Goal: Complete application form

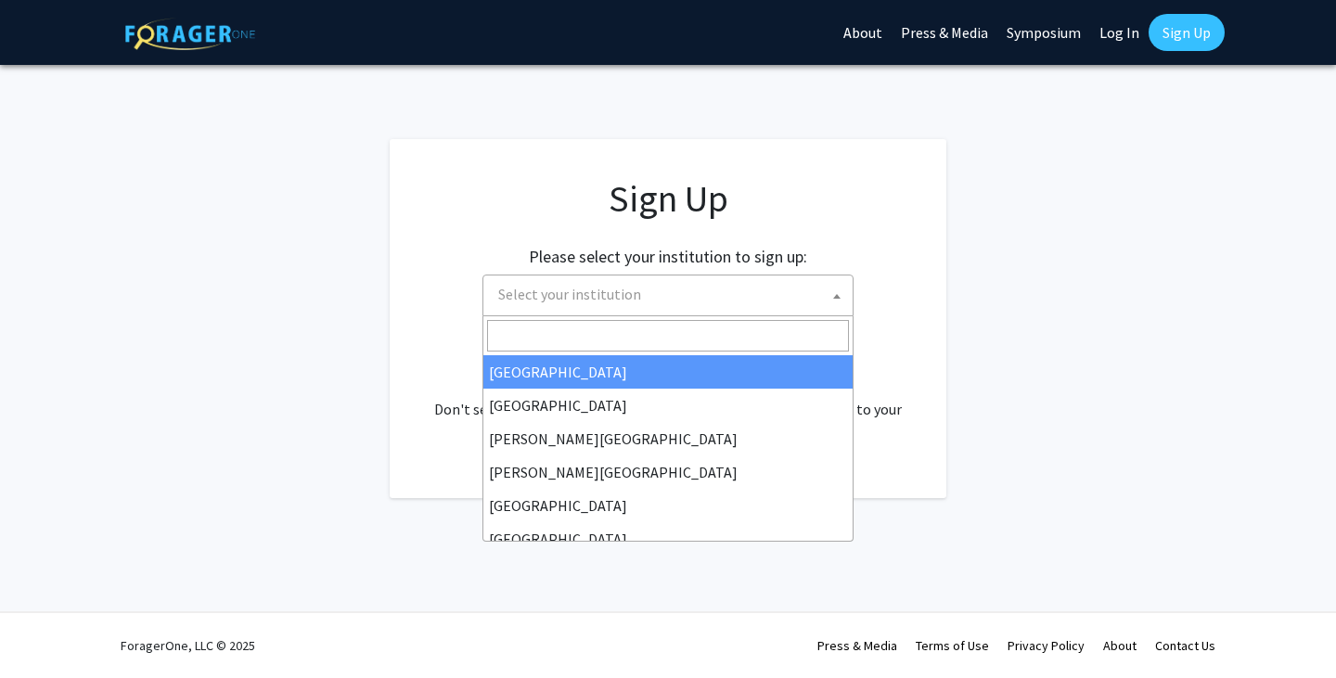
click at [696, 287] on span "Select your institution" at bounding box center [672, 295] width 362 height 38
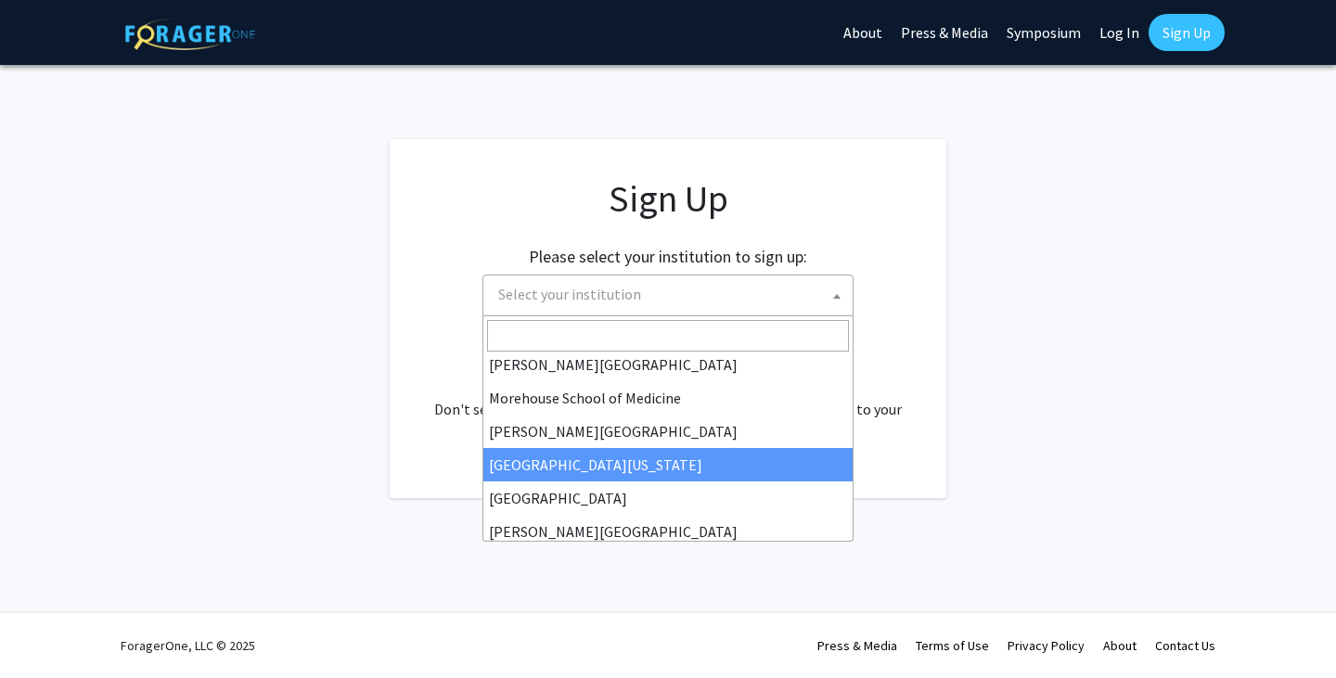
scroll to position [371, 0]
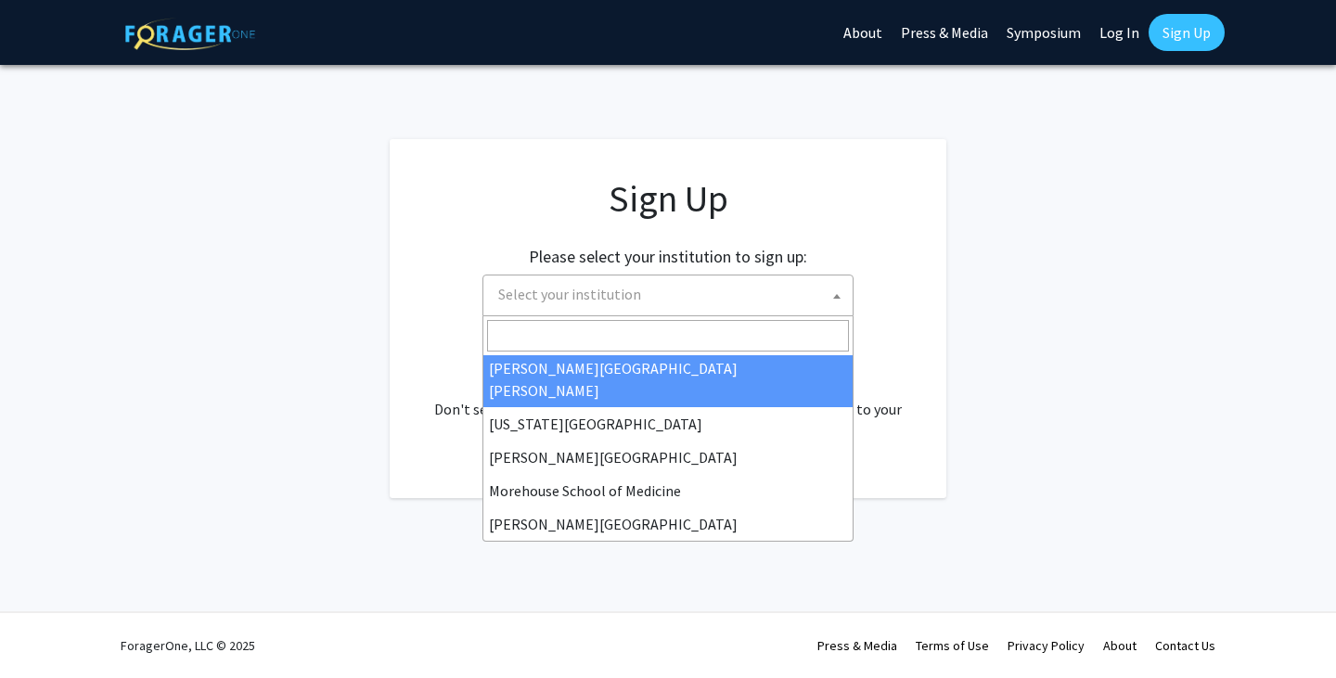
select select "1"
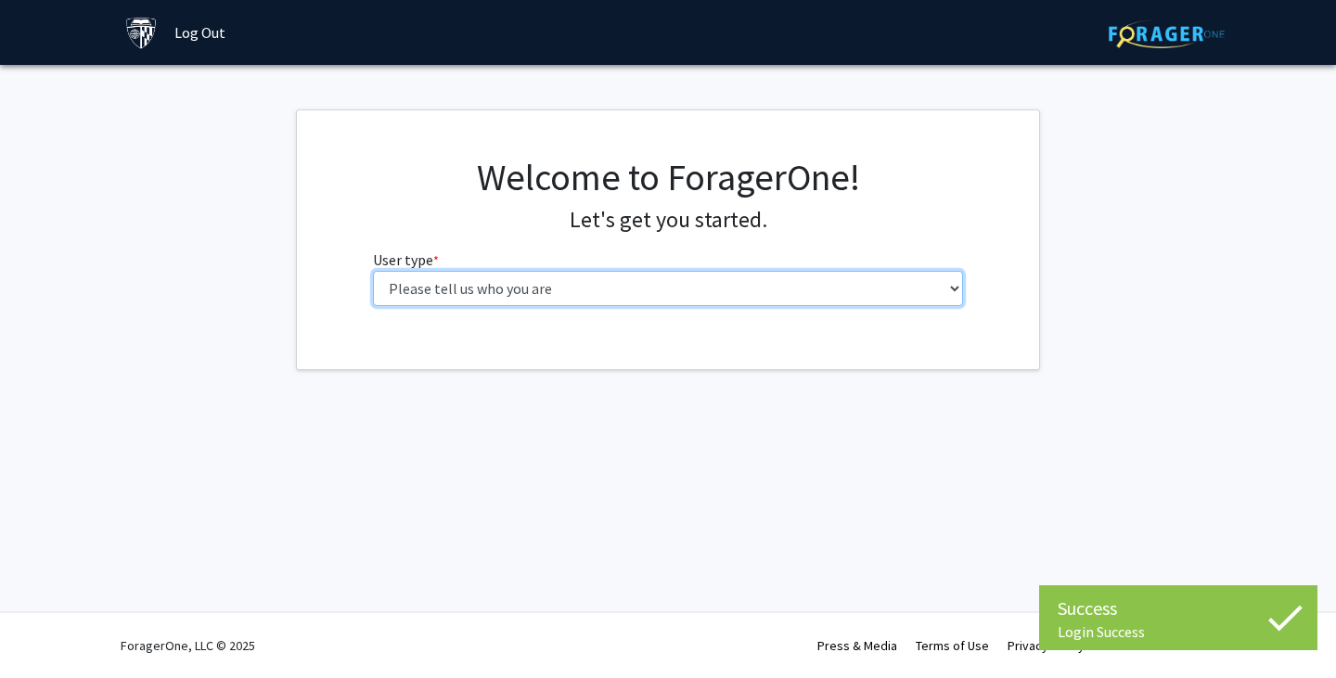
click at [917, 297] on select "Please tell us who you are Undergraduate Student Master's Student Doctoral Cand…" at bounding box center [668, 288] width 591 height 35
select select "2: masters"
click at [373, 271] on select "Please tell us who you are Undergraduate Student Master's Student Doctoral Cand…" at bounding box center [668, 288] width 591 height 35
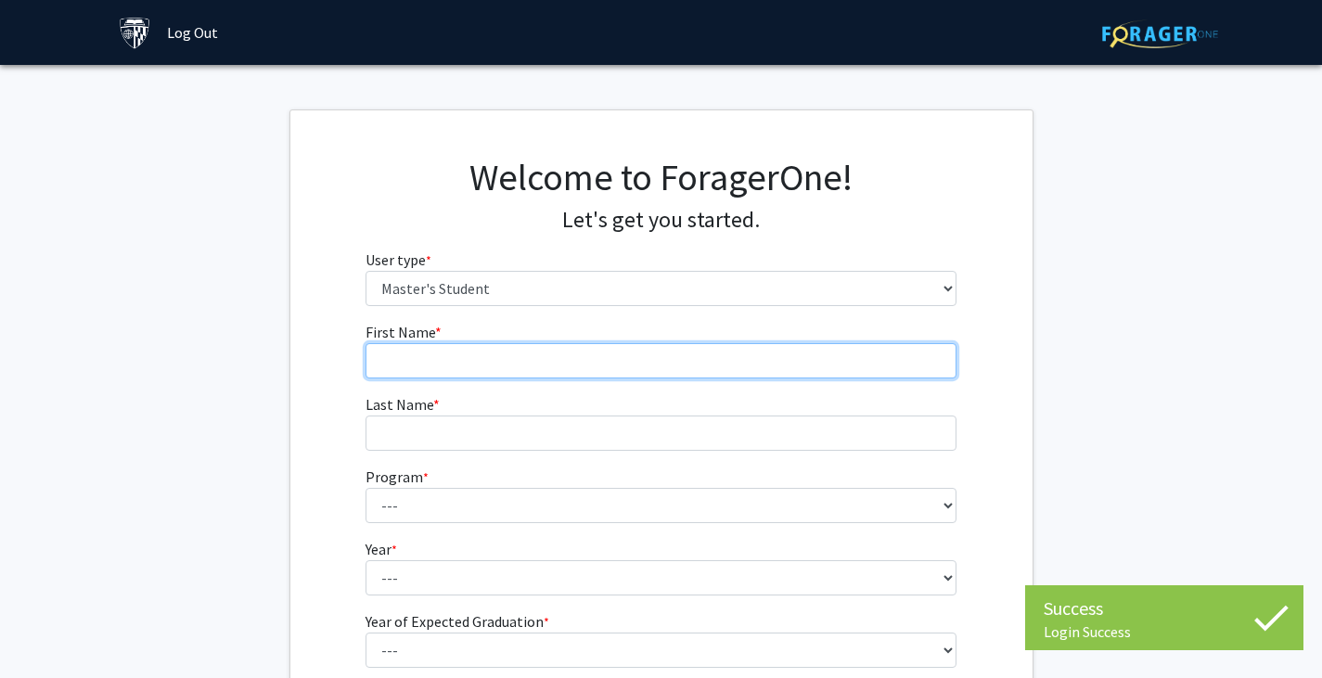
click at [882, 377] on input "First Name * required" at bounding box center [660, 360] width 591 height 35
type input "Daisy"
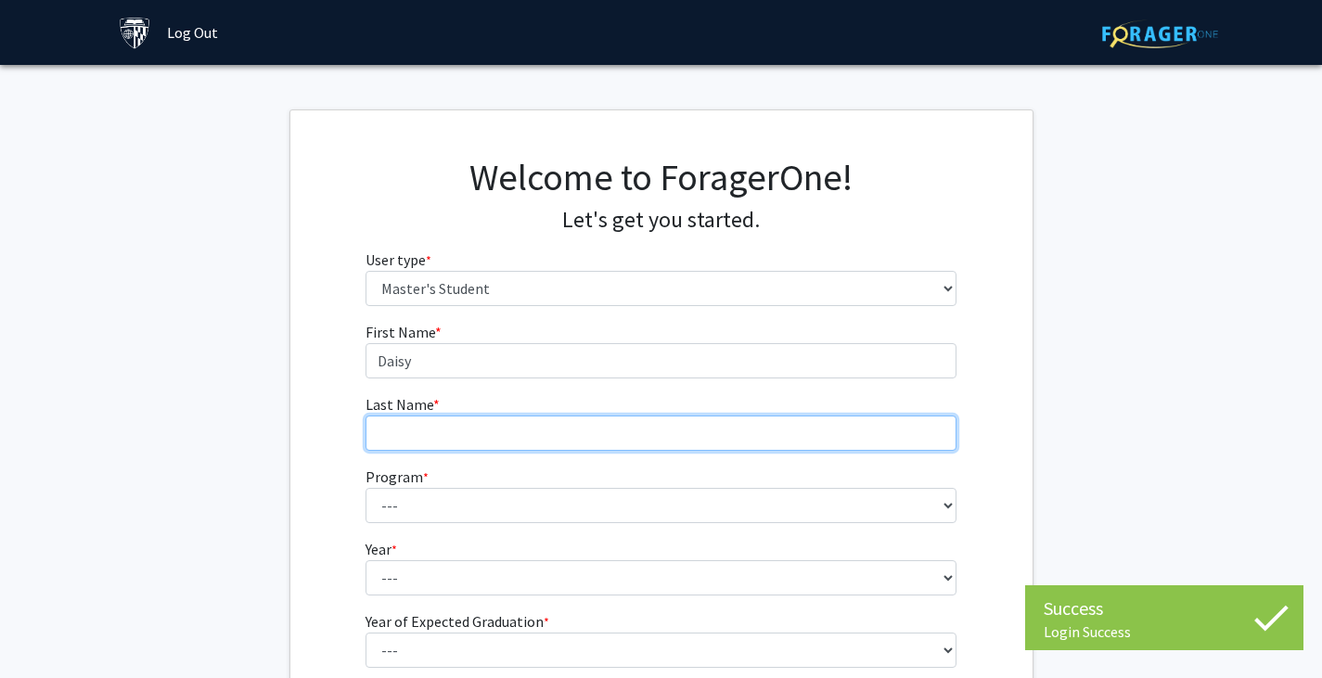
type input "Parry"
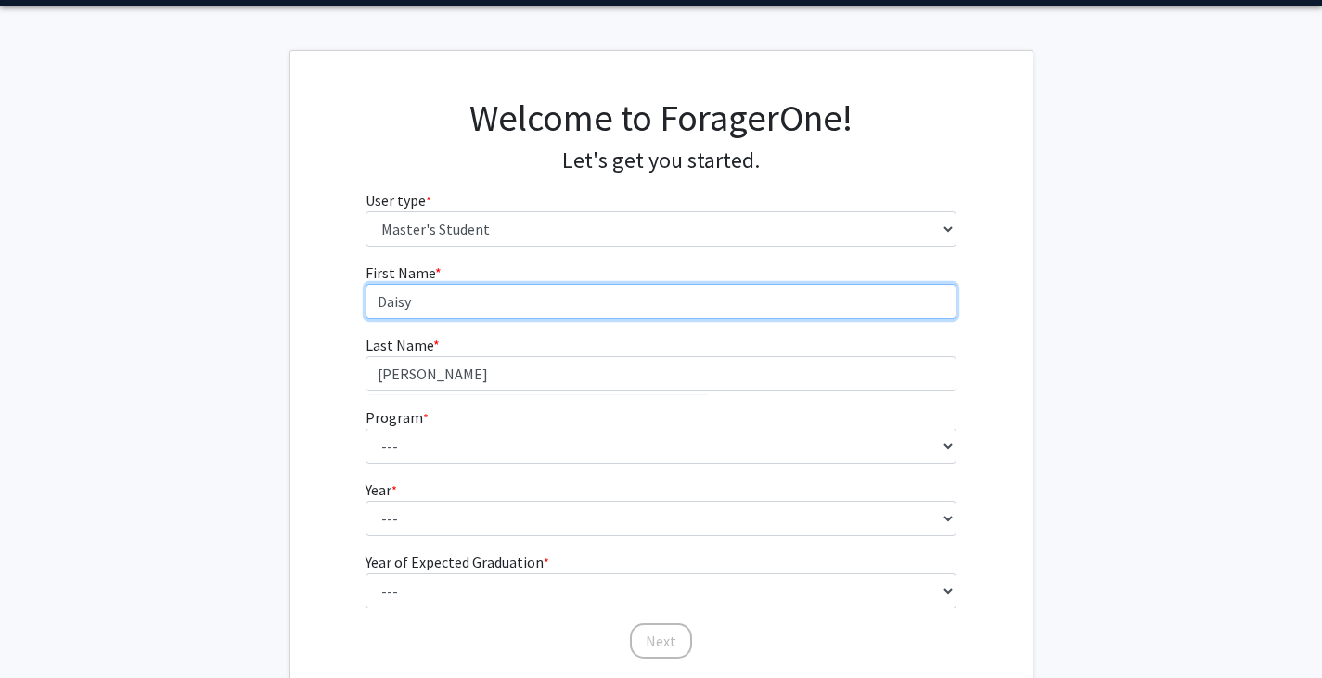
scroll to position [93, 0]
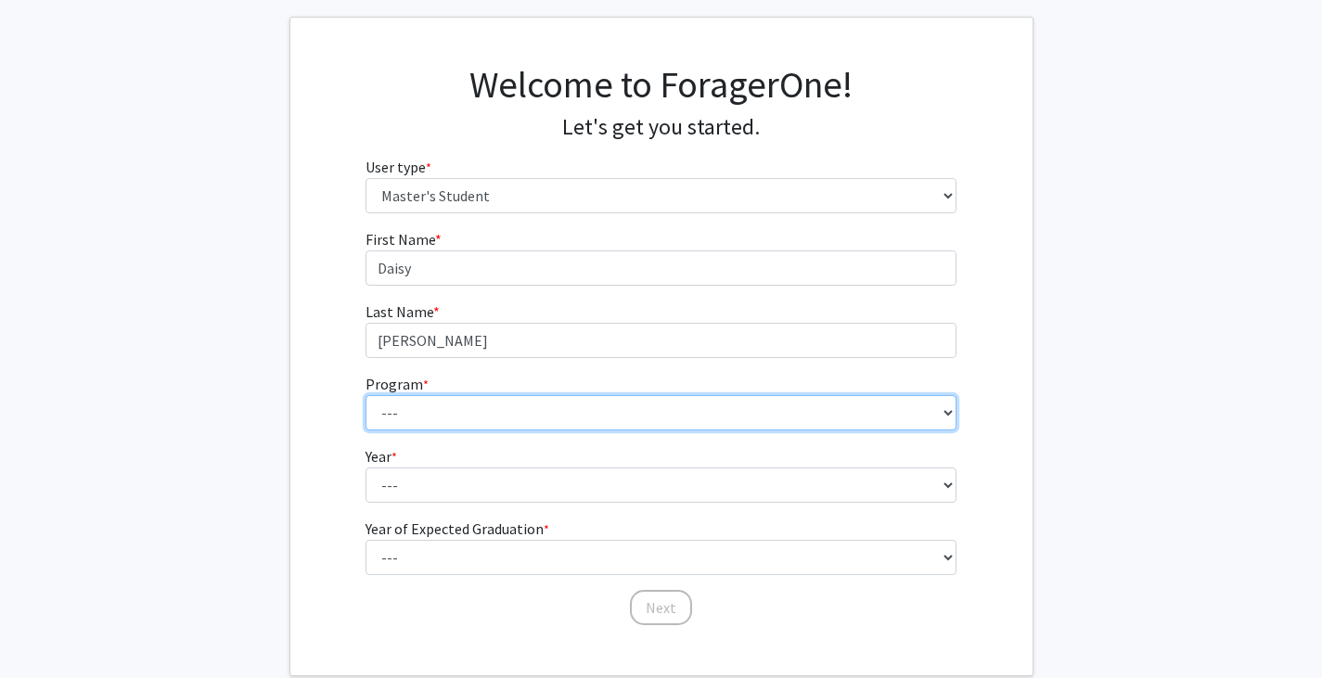
click at [882, 427] on select "--- Anatomy Education Applied and Computational Mathematics Applied Biomedical …" at bounding box center [660, 412] width 591 height 35
select select "129: 129"
click at [365, 395] on select "--- Anatomy Education Applied and Computational Mathematics Applied Biomedical …" at bounding box center [660, 412] width 591 height 35
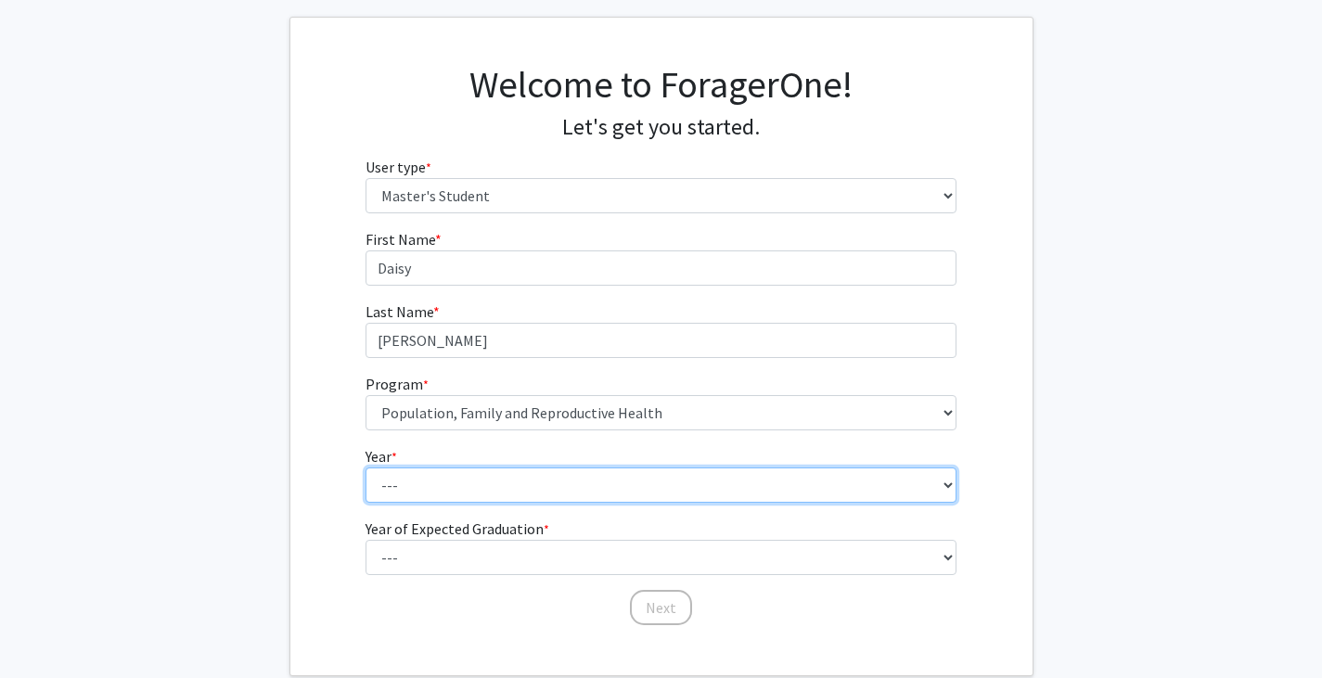
click at [611, 479] on select "--- First Year Second Year" at bounding box center [660, 485] width 591 height 35
select select "1: first_year"
click at [365, 468] on select "--- First Year Second Year" at bounding box center [660, 485] width 591 height 35
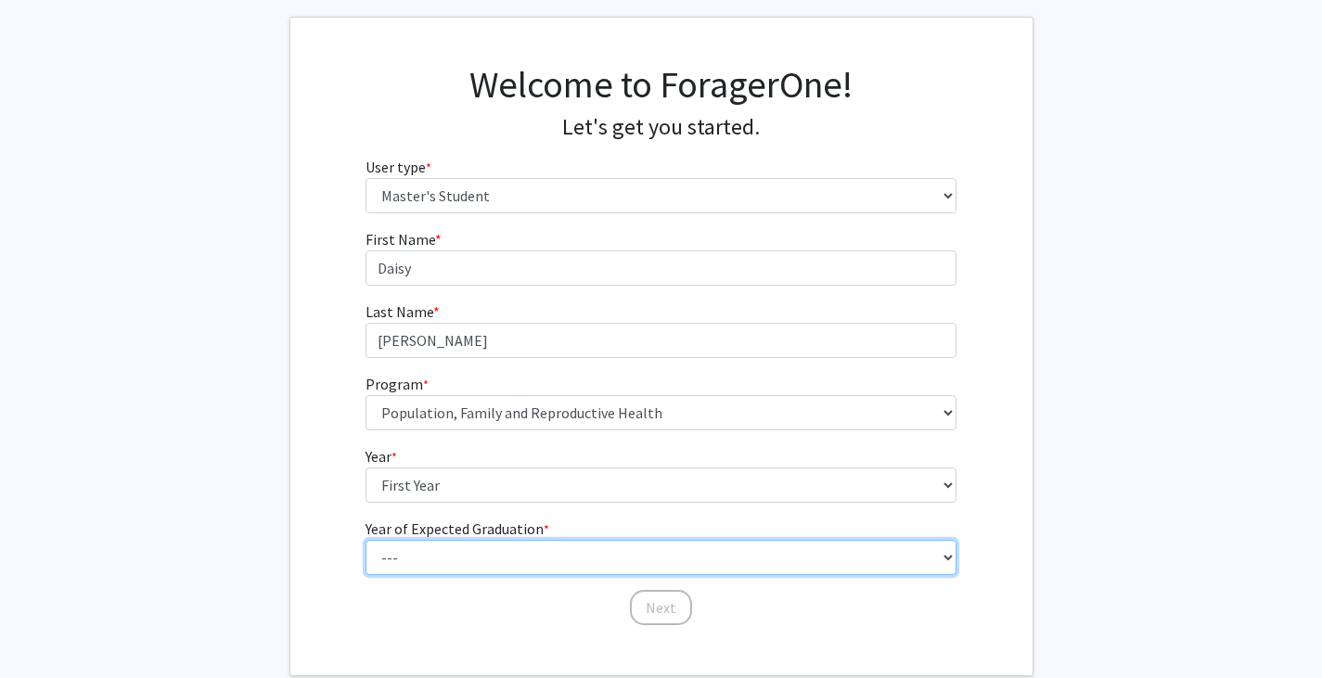
click at [552, 542] on select "--- 2025 2026 2027 2028 2029 2030 2031 2032 2033 2034" at bounding box center [660, 557] width 591 height 35
select select "3: 2027"
click at [365, 540] on select "--- 2025 2026 2027 2028 2029 2030 2031 2032 2033 2034" at bounding box center [660, 557] width 591 height 35
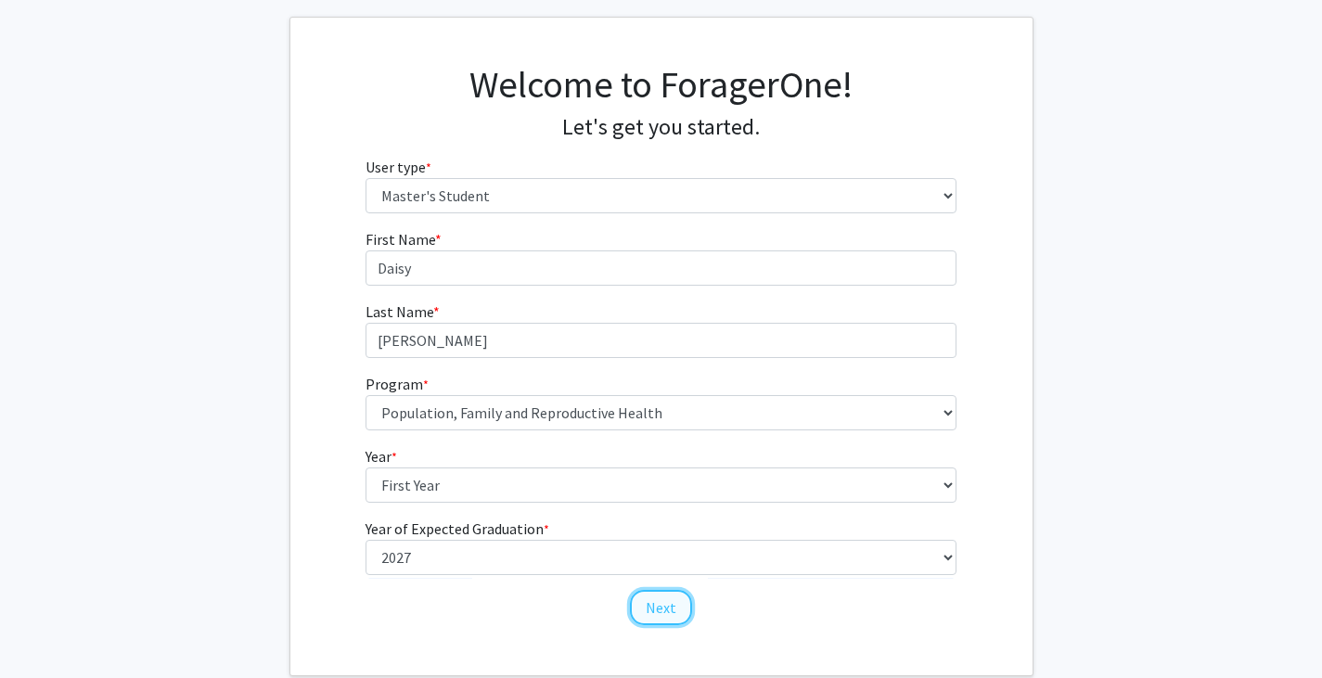
click at [666, 612] on button "Next" at bounding box center [661, 607] width 62 height 35
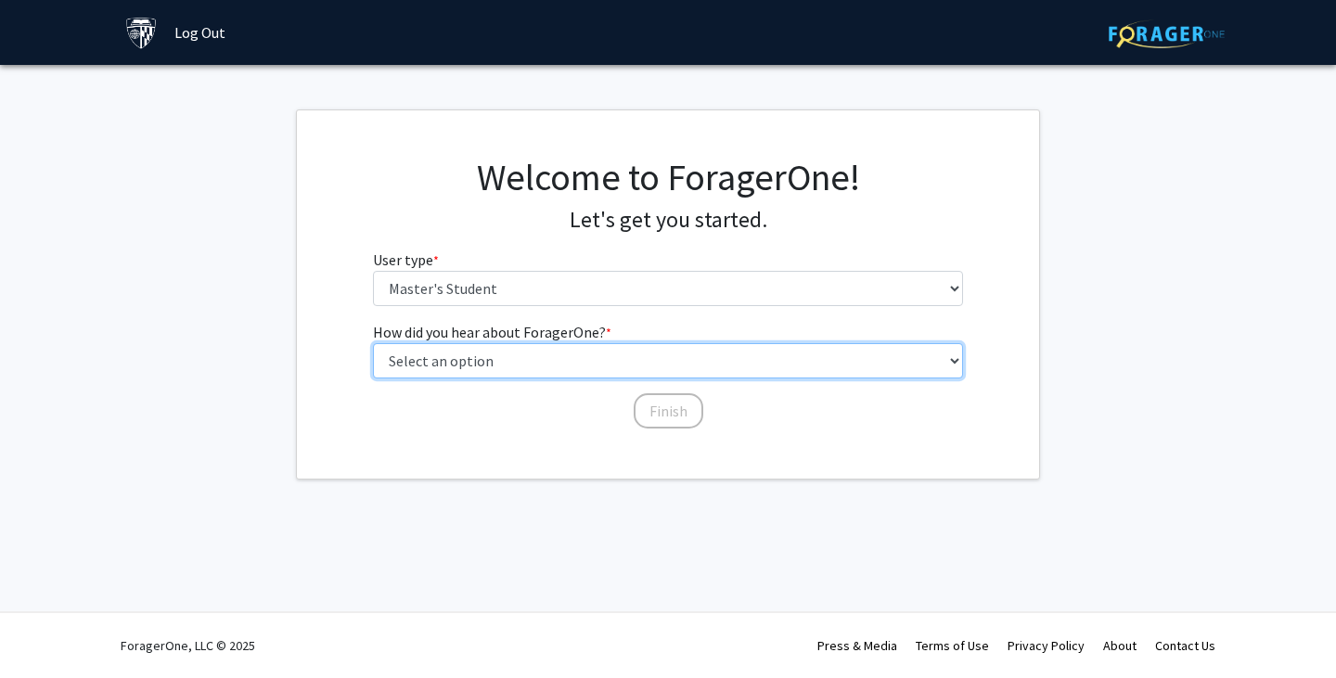
click at [662, 365] on select "Select an option Peer/student recommendation Faculty/staff recommendation Unive…" at bounding box center [668, 360] width 591 height 35
select select "3: university_website"
click at [373, 343] on select "Select an option Peer/student recommendation Faculty/staff recommendation Unive…" at bounding box center [668, 360] width 591 height 35
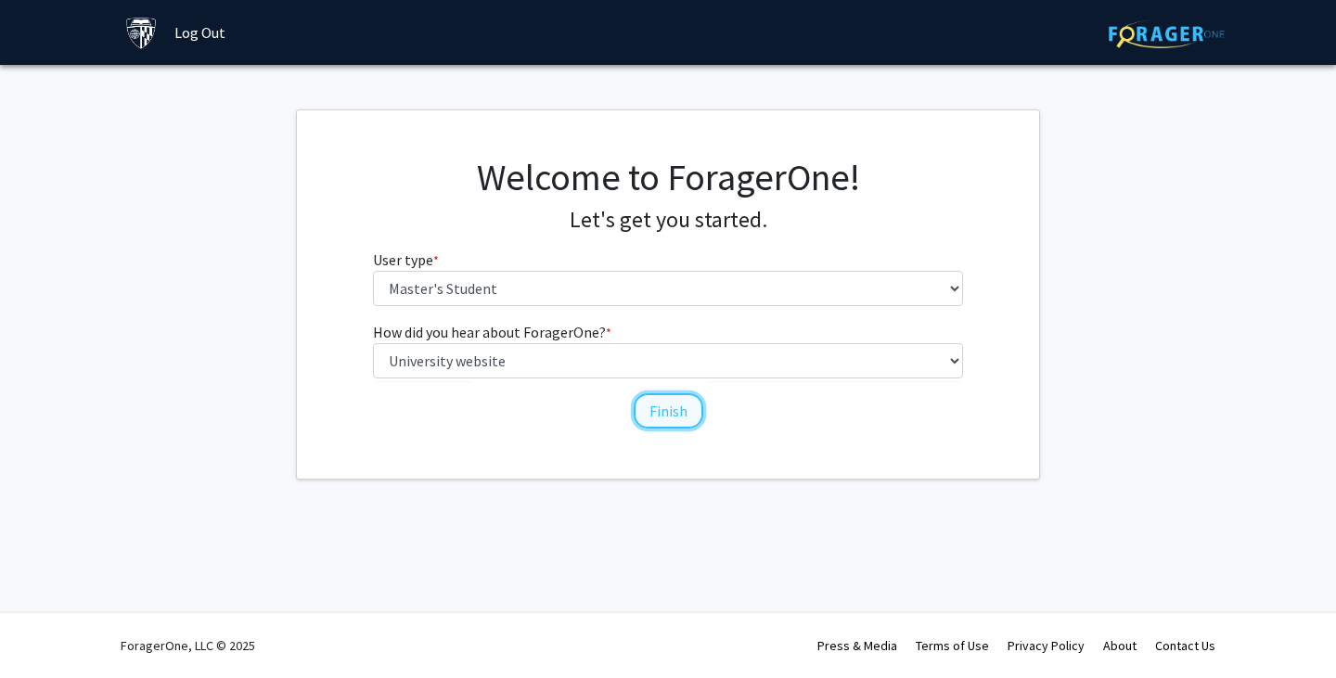
click at [665, 407] on button "Finish" at bounding box center [669, 410] width 70 height 35
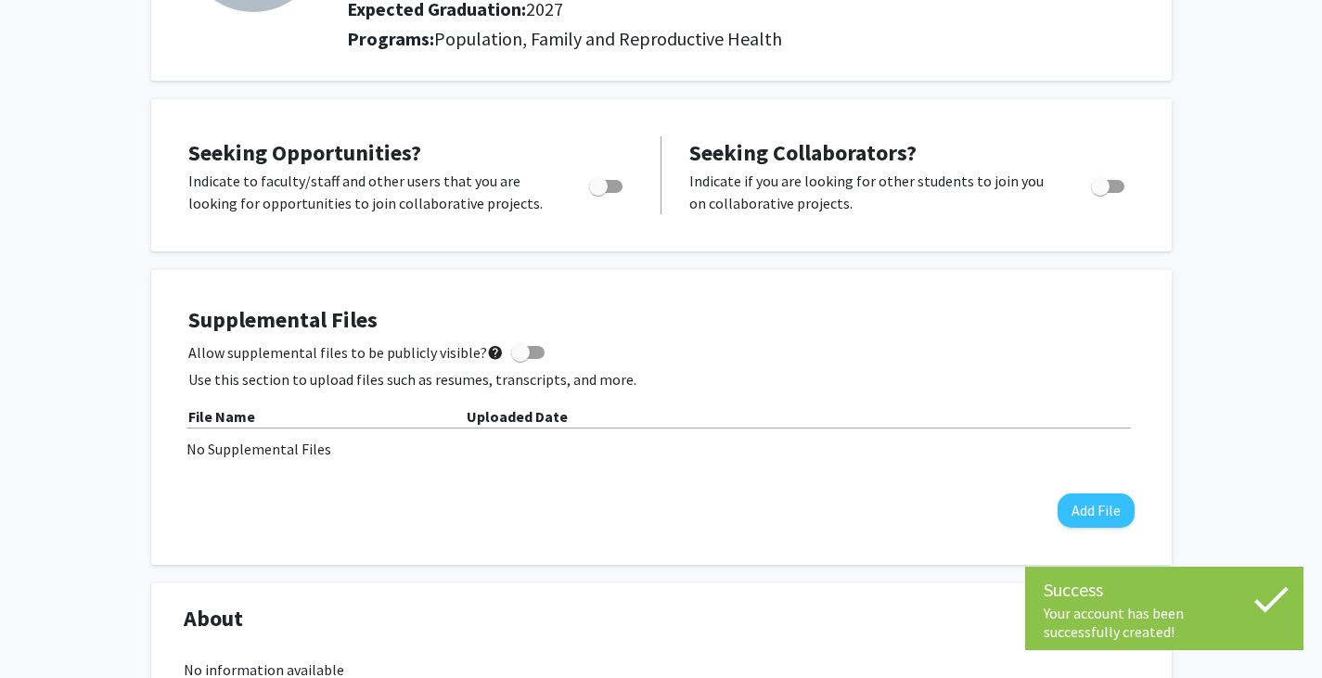
scroll to position [278, 0]
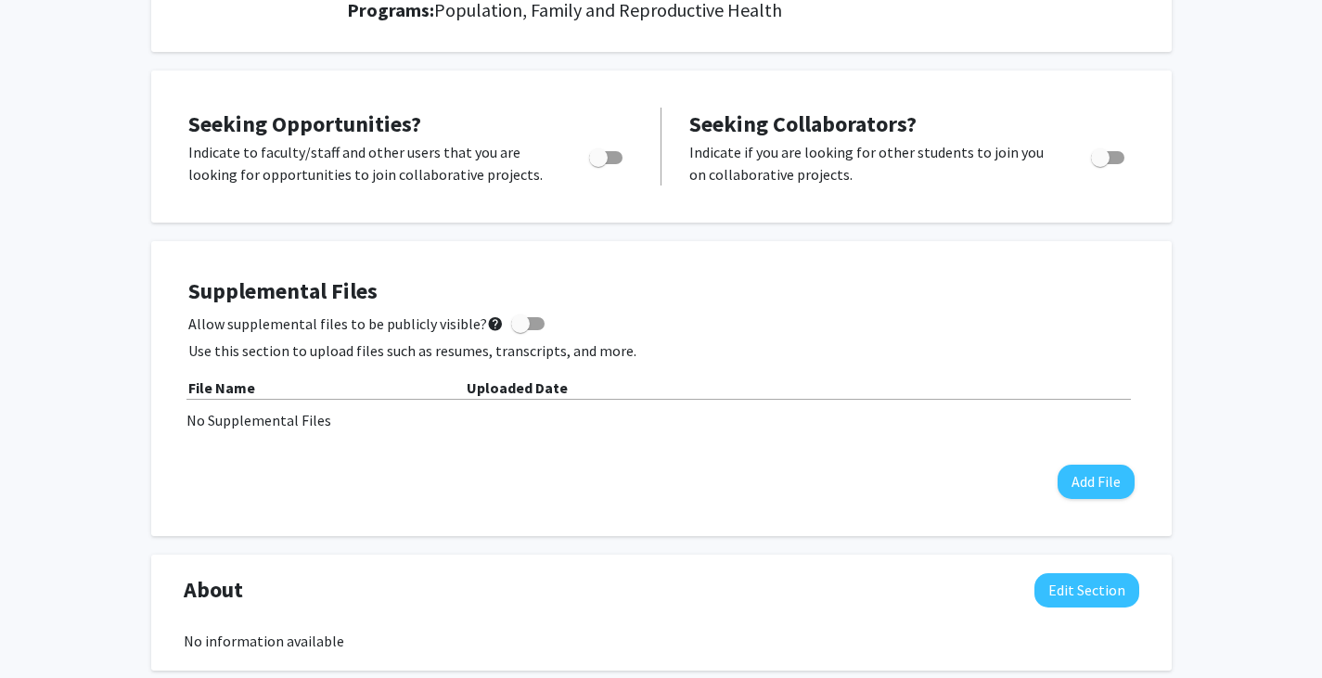
click at [620, 165] on label "Toggle" at bounding box center [602, 158] width 41 height 22
click at [598, 165] on input "Are you actively seeking opportunities?" at bounding box center [597, 164] width 1 height 1
checkbox input "true"
click at [1098, 160] on span "Toggle" at bounding box center [1100, 157] width 19 height 19
click at [1099, 164] on input "Would you like to receive other student requests to work with you?" at bounding box center [1099, 164] width 1 height 1
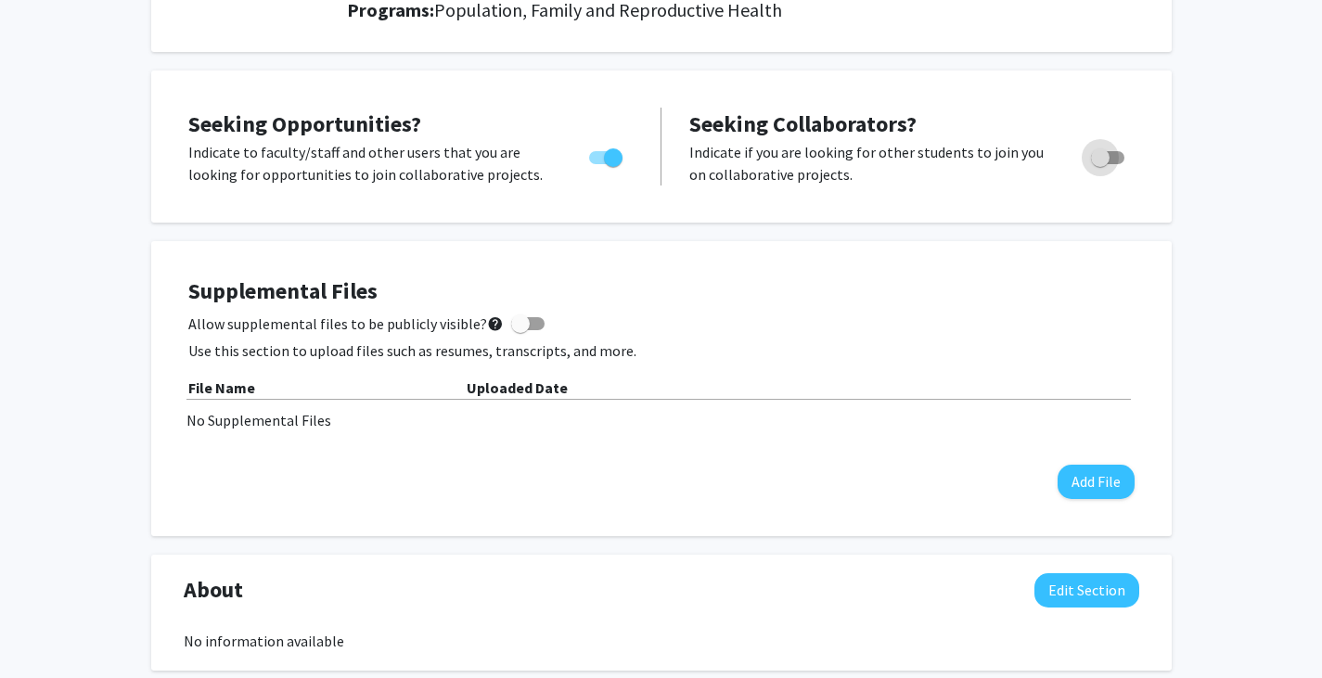
checkbox input "true"
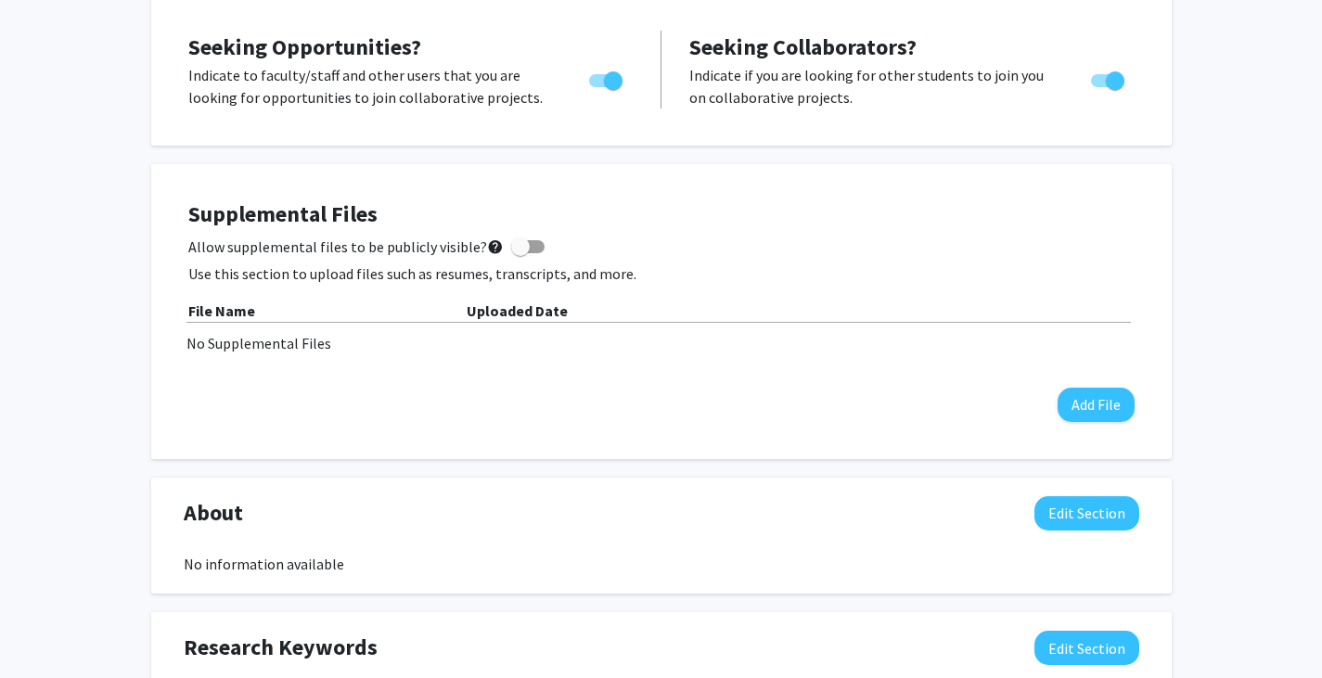
scroll to position [371, 0]
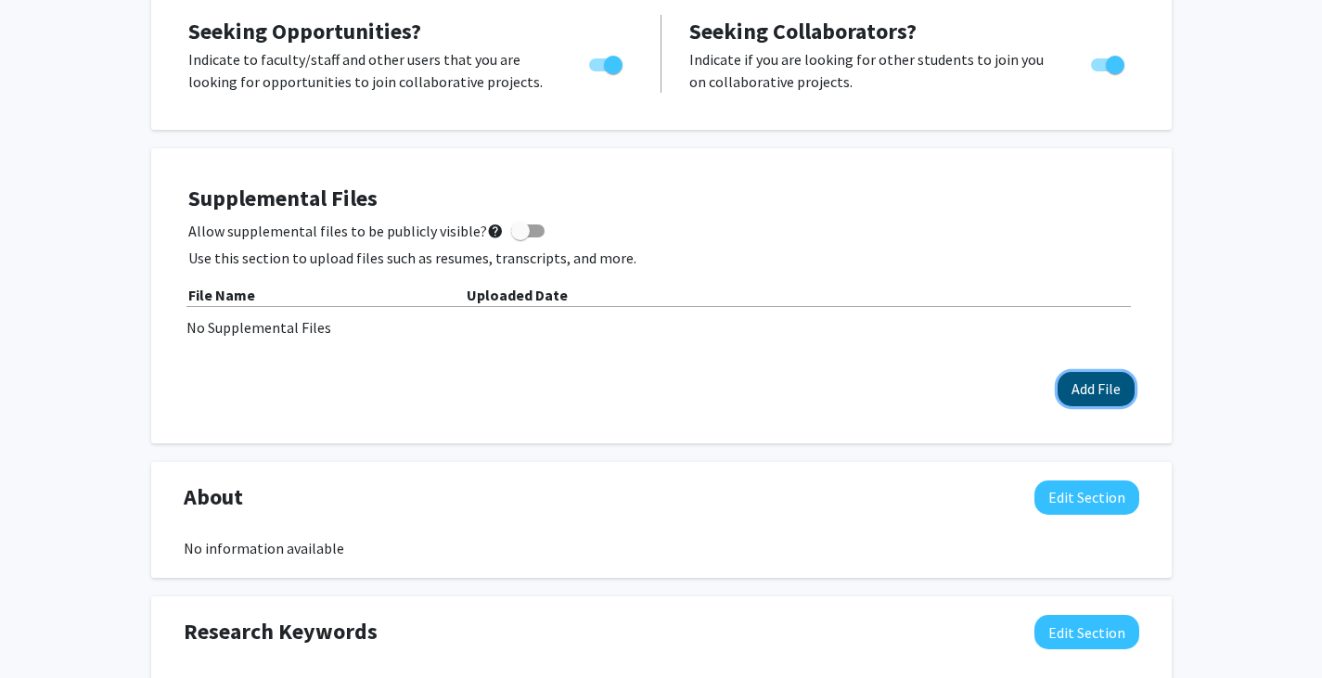
click at [1096, 391] on button "Add File" at bounding box center [1096, 389] width 77 height 34
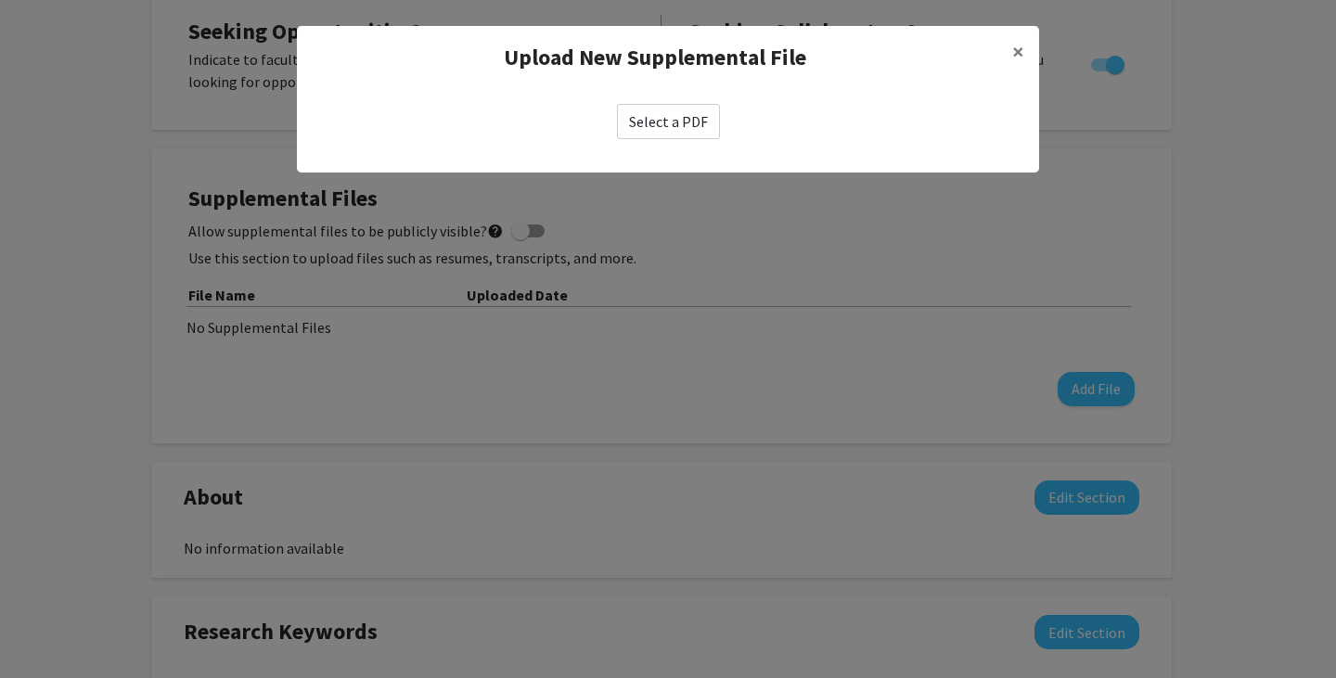
click at [700, 124] on label "Select a PDF" at bounding box center [668, 121] width 103 height 35
click at [0, 0] on input "Select a PDF" at bounding box center [0, 0] width 0 height 0
click at [1023, 45] on span "×" at bounding box center [1018, 51] width 12 height 29
